Goal: Information Seeking & Learning: Find specific fact

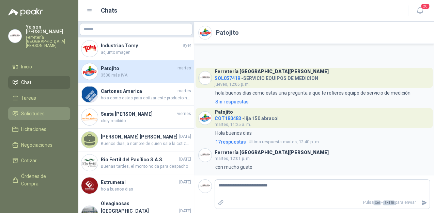
click at [33, 110] on span "Solicitudes" at bounding box center [33, 113] width 24 height 7
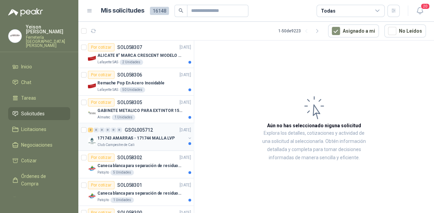
click at [139, 139] on p "171743 AMARRAS - 171744 MALLA LVP" at bounding box center [135, 138] width 77 height 6
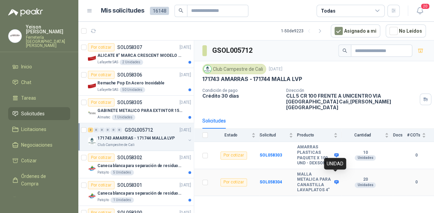
click at [336, 181] on icon at bounding box center [336, 183] width 4 height 4
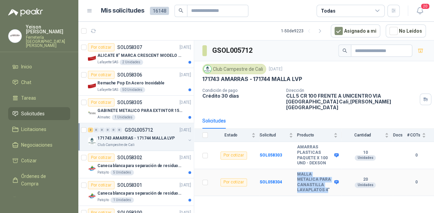
drag, startPoint x: 326, startPoint y: 185, endPoint x: 292, endPoint y: 170, distance: 37.5
click at [292, 170] on tr "Por cotizar SOL058304 MALLA METALICA PARA CANASTILLA LAVAPLATOS 4" 20 Unidades 0" at bounding box center [314, 182] width 240 height 27
copy tr "MALLA METALICA PARA CANASTILLA LAVAPLATOS 4"
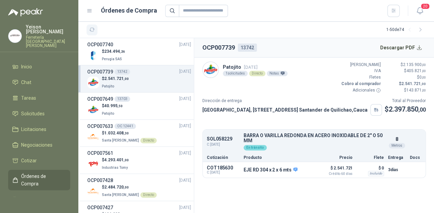
click at [89, 27] on button "button" at bounding box center [92, 30] width 11 height 11
